Goal: Task Accomplishment & Management: Use online tool/utility

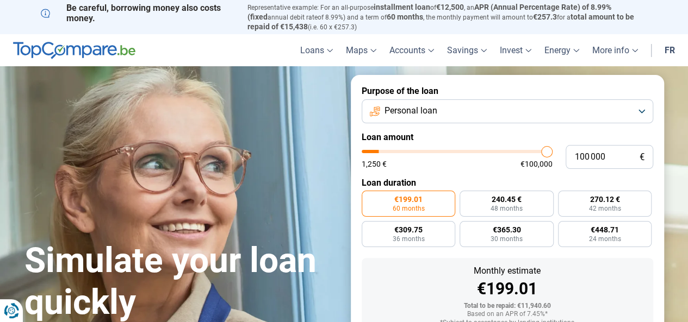
type input "32 250"
type input "32250"
click at [423, 153] on input "range" at bounding box center [456, 151] width 191 height 3
radio input "false"
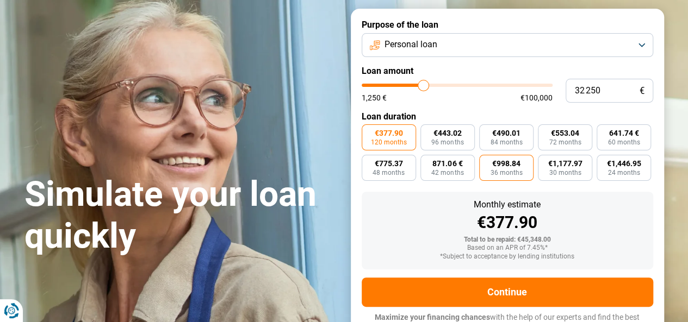
scroll to position [79, 0]
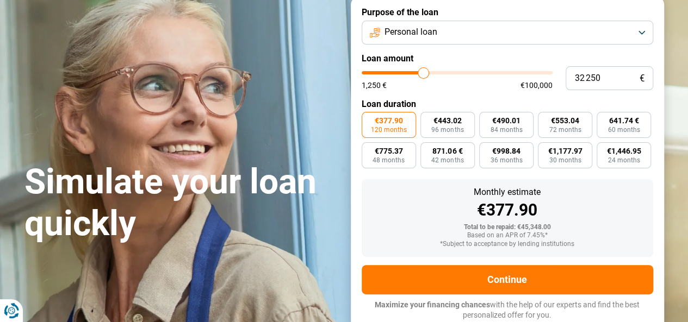
type input "70 500"
type input "70500"
click at [492, 74] on input "range" at bounding box center [456, 72] width 191 height 3
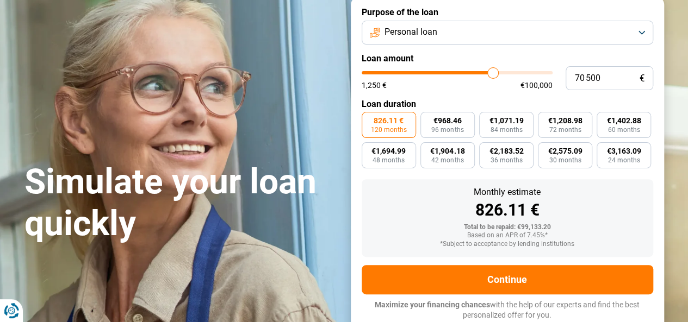
type input "70 750"
type input "70750"
type input "69 250"
type input "69250"
type input "68 000"
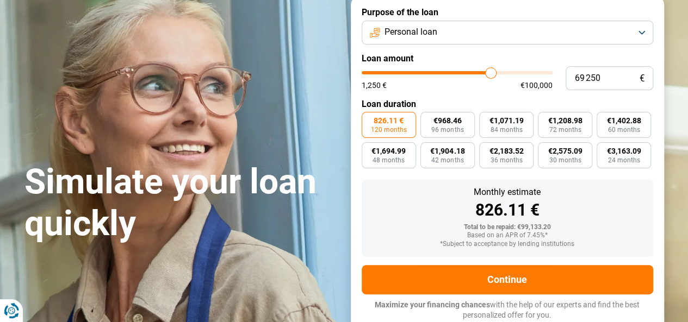
type input "68000"
type input "67 500"
type input "67500"
type input "67 250"
type input "67250"
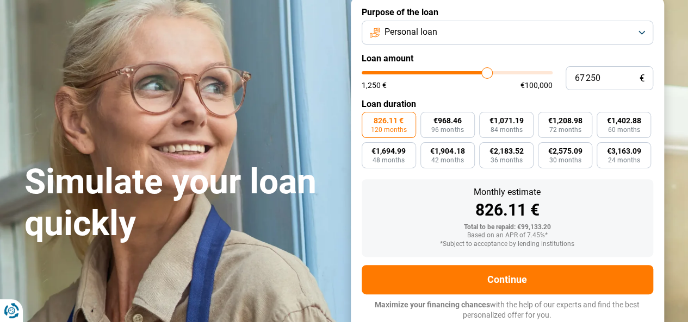
type input "66 500"
type input "66500"
type input "66 250"
type input "66250"
type input "66 000"
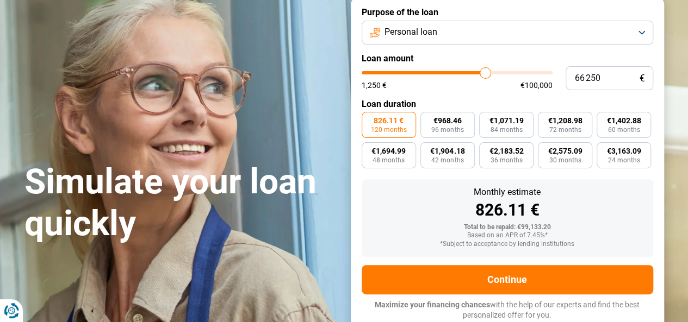
type input "66000"
type input "65 500"
type input "65500"
type input "65 000"
type input "65000"
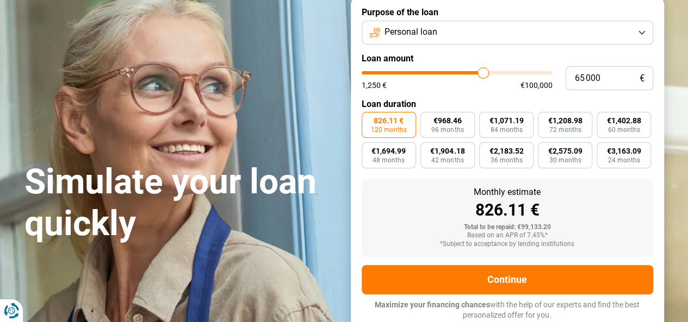
type input "64 750"
type input "64750"
type input "63 750"
type input "63750"
type input "63 500"
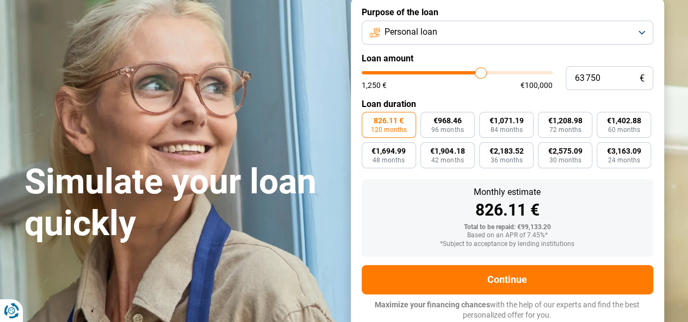
type input "63500"
type input "63 000"
type input "63000"
type input "62 250"
type input "62250"
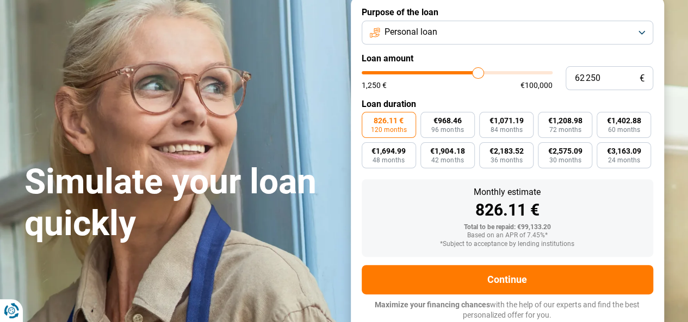
type input "61 750"
type input "61750"
type input "61 500"
type input "61500"
type input "60 500"
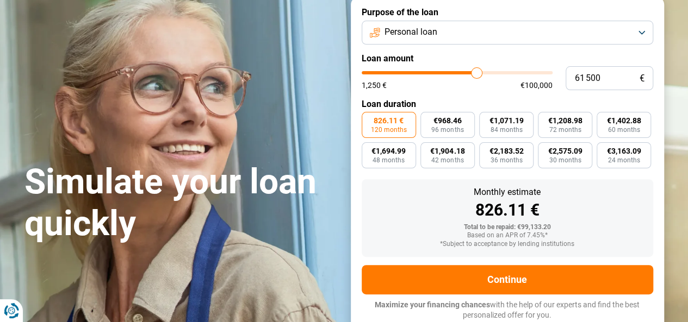
type input "60500"
type input "58 750"
type input "58750"
type input "57 250"
type input "57250"
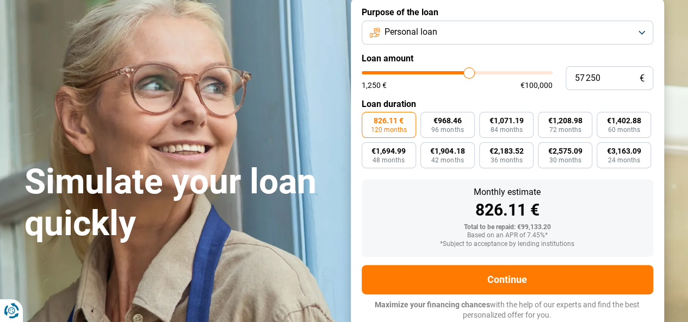
type input "55 750"
type input "55750"
type input "55 000"
type input "55000"
type input "54 750"
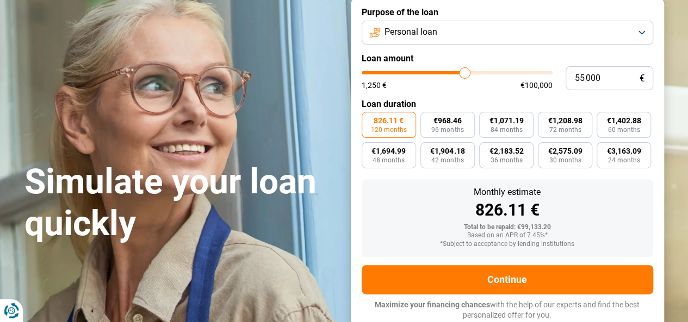
type input "54750"
type input "54 250"
type input "54250"
type input "52 750"
type input "52750"
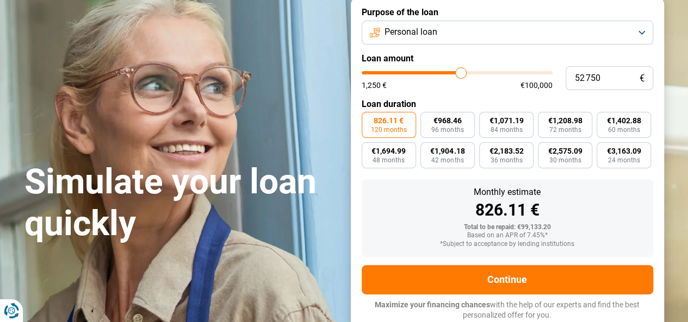
type input "51 750"
type input "51750"
type input "51 250"
type input "51250"
type input "50 750"
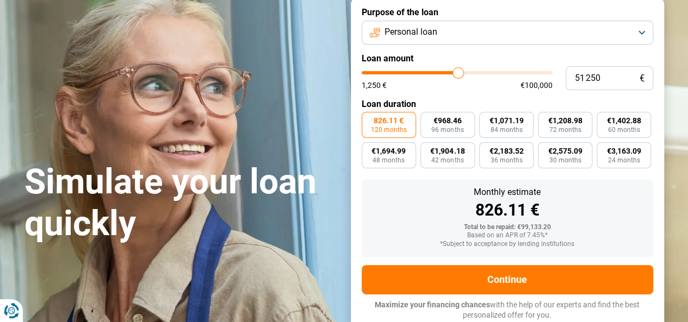
type input "50750"
type input "50 000"
type input "50000"
type input "49 750"
type input "49750"
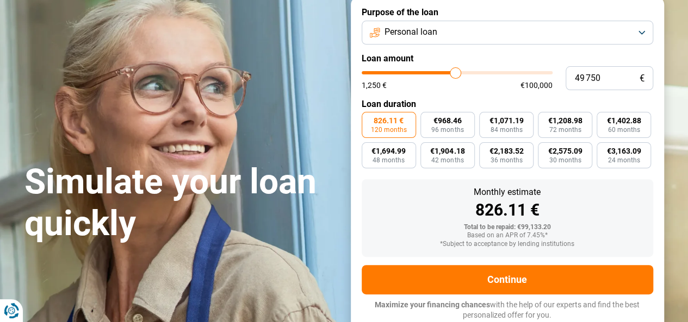
type input "49 250"
type input "49250"
type input "48 250"
type input "48250"
type input "47 750"
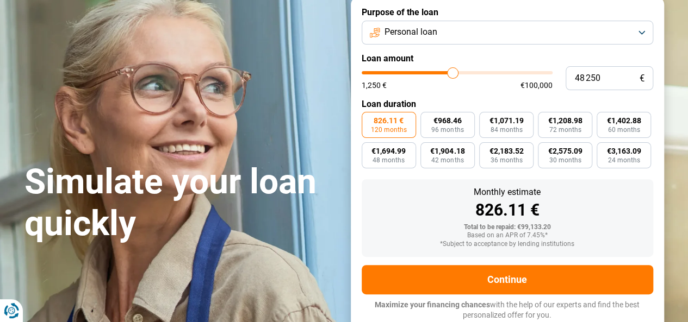
type input "47750"
type input "47 500"
type input "47500"
type input "47 000"
type input "47000"
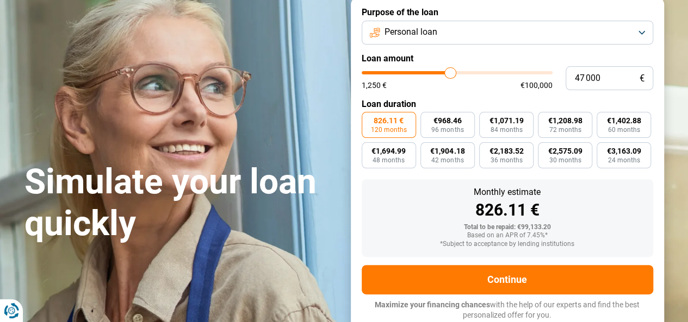
type input "46 250"
type input "46250"
type input "45 000"
drag, startPoint x: 493, startPoint y: 73, endPoint x: 446, endPoint y: 72, distance: 46.8
type input "45000"
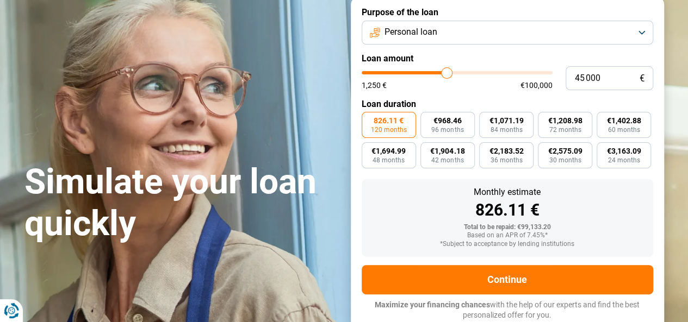
click at [446, 72] on input "range" at bounding box center [456, 72] width 191 height 3
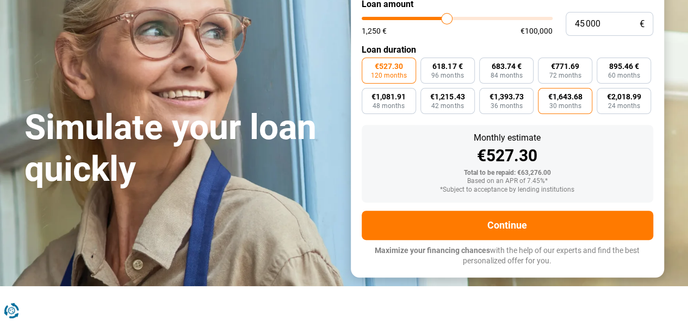
scroll to position [24, 0]
